Goal: Task Accomplishment & Management: Use online tool/utility

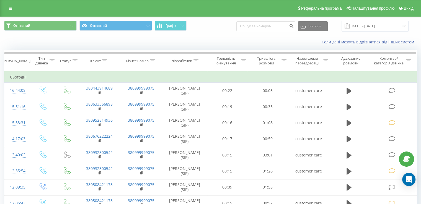
click at [388, 20] on div "Основний Основний Графік Експорт .csv .xls .xlsx [DATE] - [DATE]" at bounding box center [210, 26] width 420 height 19
click at [388, 24] on input "[DATE] - [DATE]" at bounding box center [374, 26] width 67 height 11
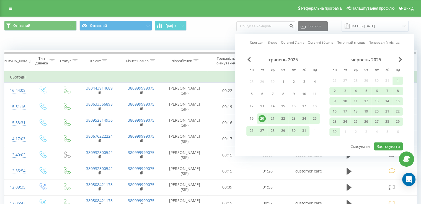
click at [396, 61] on div "червень 2025" at bounding box center [366, 60] width 74 height 6
click at [400, 59] on span "Next Month" at bounding box center [399, 59] width 3 height 5
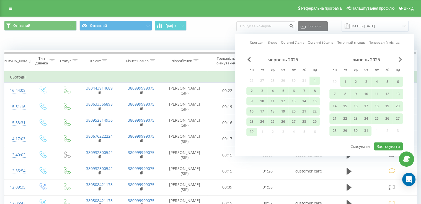
click at [399, 59] on span "Next Month" at bounding box center [399, 59] width 3 height 5
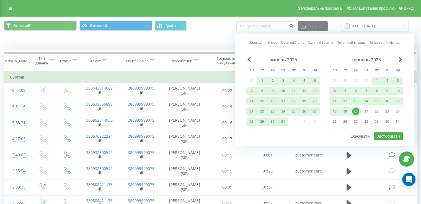
click at [374, 80] on div "1" at bounding box center [376, 80] width 7 height 7
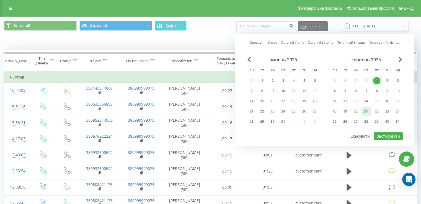
click at [365, 114] on div "21" at bounding box center [365, 111] width 7 height 7
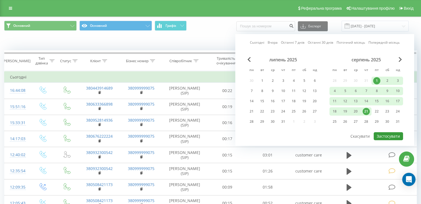
click at [382, 136] on button "Застосувати" at bounding box center [388, 136] width 29 height 8
type input "[DATE] - [DATE]"
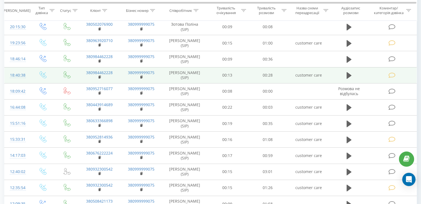
scroll to position [138, 0]
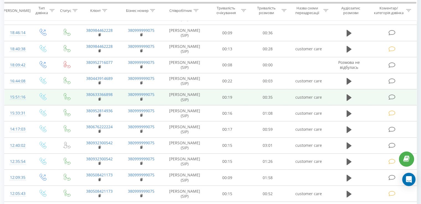
click at [394, 97] on icon at bounding box center [391, 97] width 7 height 6
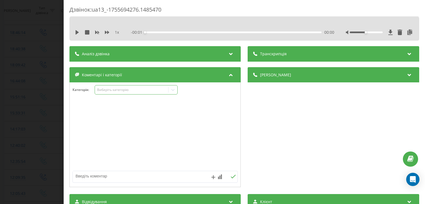
click at [139, 92] on div "Виберіть категорію" at bounding box center [131, 90] width 69 height 4
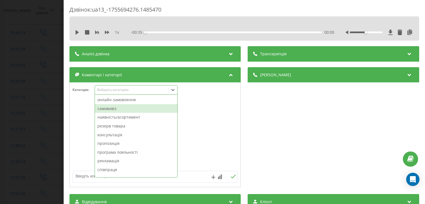
click at [128, 113] on div "наявність/асортимент" at bounding box center [136, 117] width 82 height 9
click at [125, 110] on div "самовивіз" at bounding box center [136, 108] width 82 height 9
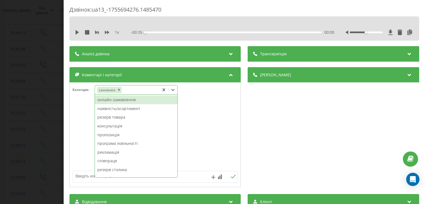
click at [78, 105] on div at bounding box center [155, 135] width 171 height 66
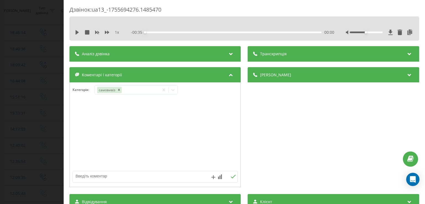
click at [45, 110] on div "Дзвінок : ua13_-1755694276.1485470 1 x - 00:35 00:00 00:00 Транскрипція Для AI-…" at bounding box center [212, 102] width 425 height 204
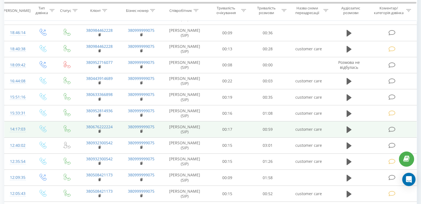
click at [389, 131] on icon at bounding box center [391, 130] width 7 height 6
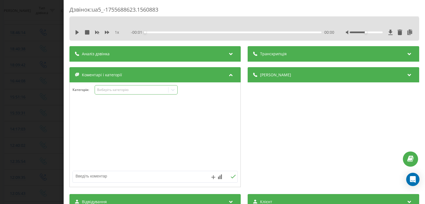
click at [129, 91] on div "Виберіть категорію" at bounding box center [131, 90] width 69 height 4
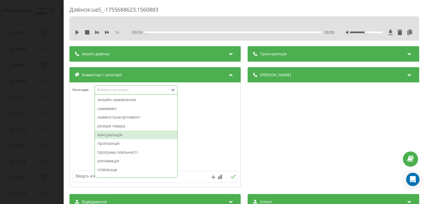
click at [120, 133] on div "консультація" at bounding box center [136, 135] width 82 height 9
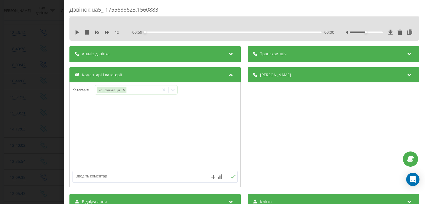
click at [82, 123] on div at bounding box center [155, 135] width 171 height 66
click at [42, 123] on div "Дзвінок : ua5_-1755688623.1560883 1 x - 00:59 00:00 00:00 Транскрипція Для AI-а…" at bounding box center [212, 102] width 425 height 204
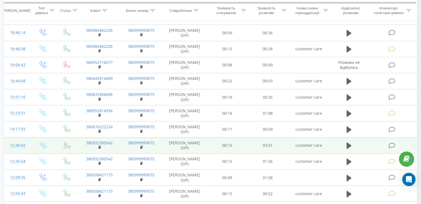
click at [391, 145] on icon at bounding box center [391, 146] width 7 height 6
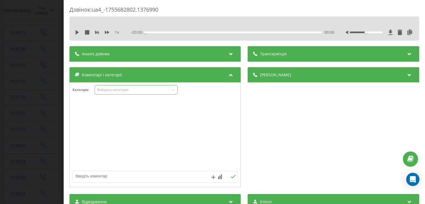
click at [136, 92] on div "Виберіть категорію" at bounding box center [131, 89] width 73 height 5
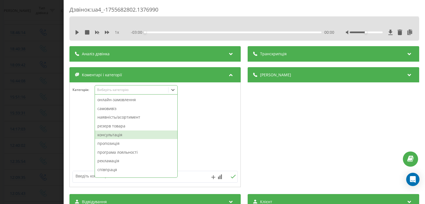
click at [130, 131] on div "консультація" at bounding box center [136, 135] width 82 height 9
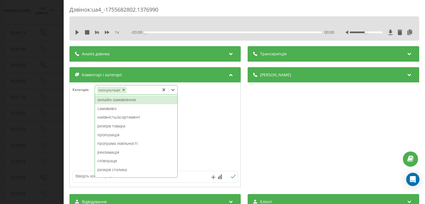
click at [86, 129] on div at bounding box center [155, 135] width 171 height 66
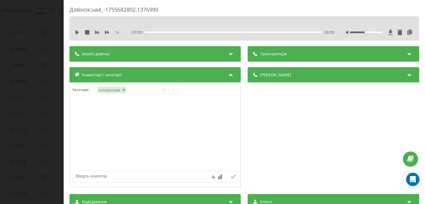
click at [47, 124] on div "Дзвінок : ua4_-1755682802.1376990 1 x - 03:00 00:00 00:00 Транскрипція Для AI-а…" at bounding box center [212, 102] width 425 height 204
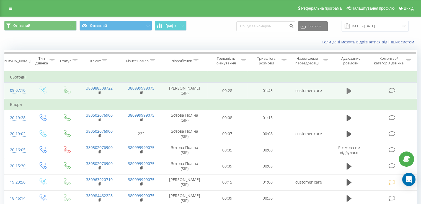
click at [348, 90] on icon at bounding box center [348, 91] width 5 height 7
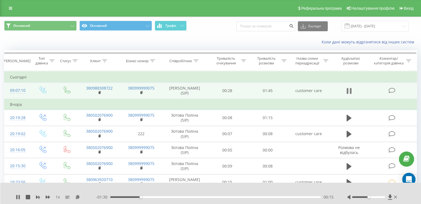
click at [351, 90] on icon at bounding box center [350, 91] width 2 height 6
click at [97, 93] on td "380988308722" at bounding box center [99, 91] width 42 height 16
click at [99, 93] on rect at bounding box center [100, 93] width 2 height 2
click at [100, 90] on span at bounding box center [100, 92] width 3 height 5
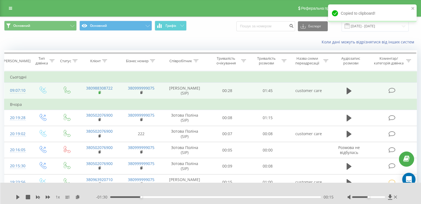
click at [100, 93] on icon at bounding box center [100, 93] width 3 height 4
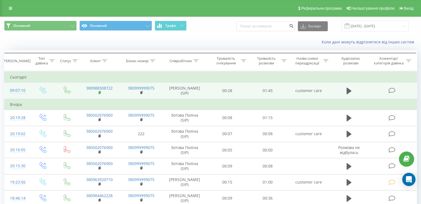
click at [100, 92] on rect at bounding box center [100, 93] width 2 height 2
click at [389, 90] on icon at bounding box center [391, 91] width 7 height 6
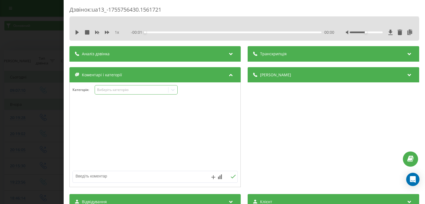
click at [127, 92] on div "Виберіть категорію" at bounding box center [131, 89] width 73 height 5
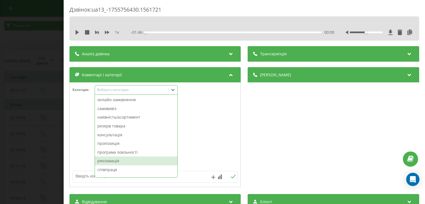
click at [121, 162] on div "рекламація" at bounding box center [136, 161] width 82 height 9
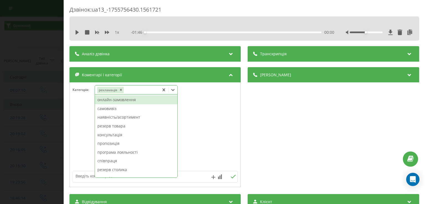
click at [37, 91] on div "Дзвінок : ua13_-1755756430.1561721 1 x - 01:46 00:00 00:00 Транскрипція Для AI-…" at bounding box center [212, 102] width 425 height 204
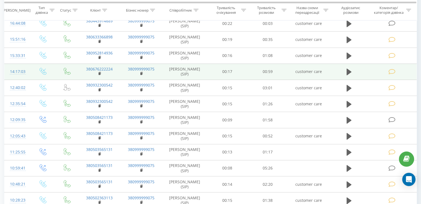
scroll to position [249, 0]
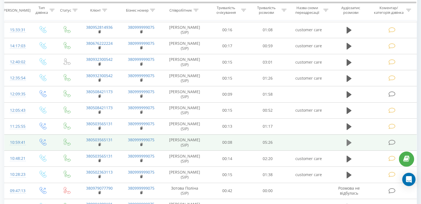
click at [348, 142] on icon at bounding box center [348, 142] width 5 height 7
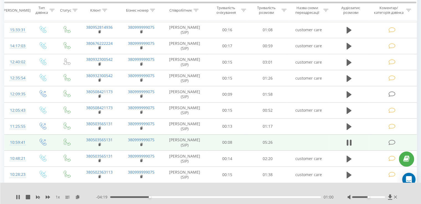
click at [348, 142] on icon at bounding box center [348, 143] width 5 height 8
